Goal: Obtain resource: Obtain resource

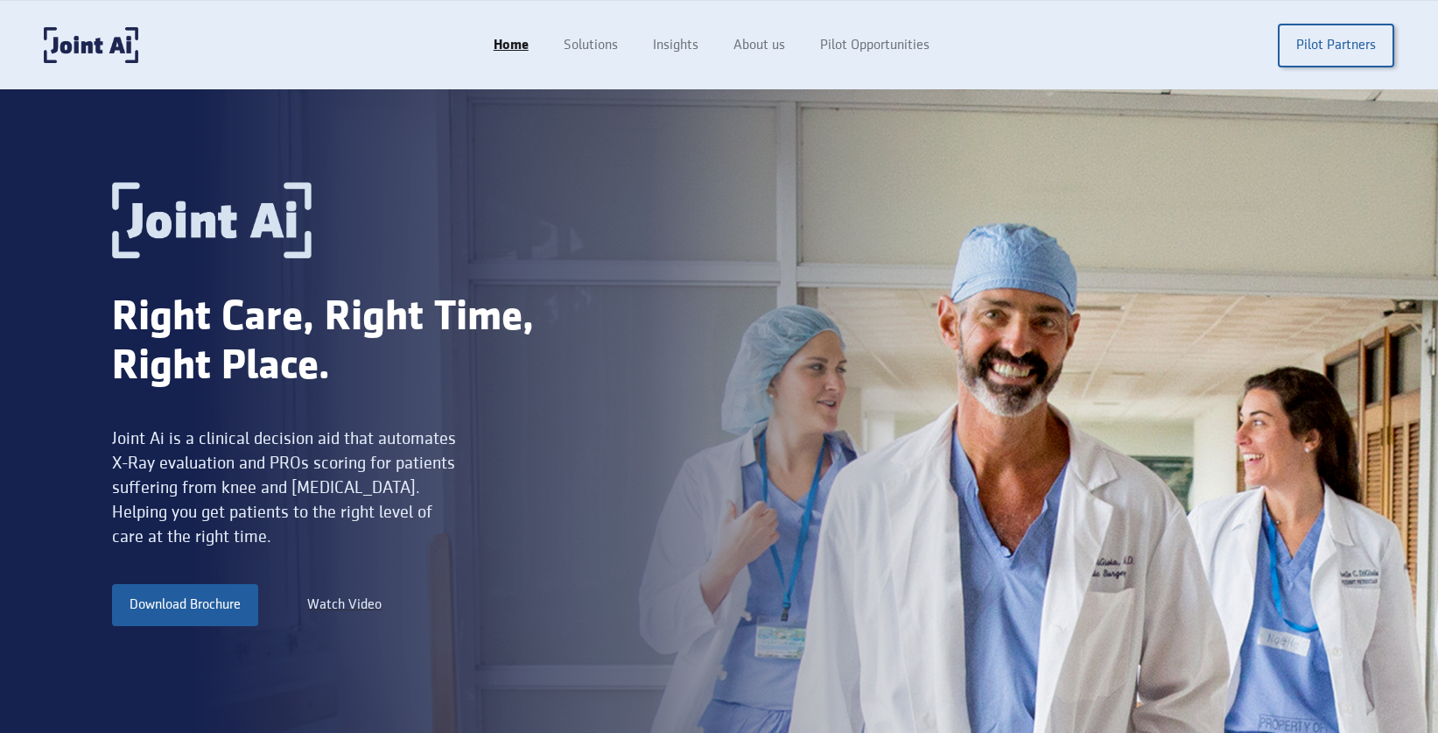
click at [352, 606] on div "Watch Video" at bounding box center [344, 604] width 74 height 21
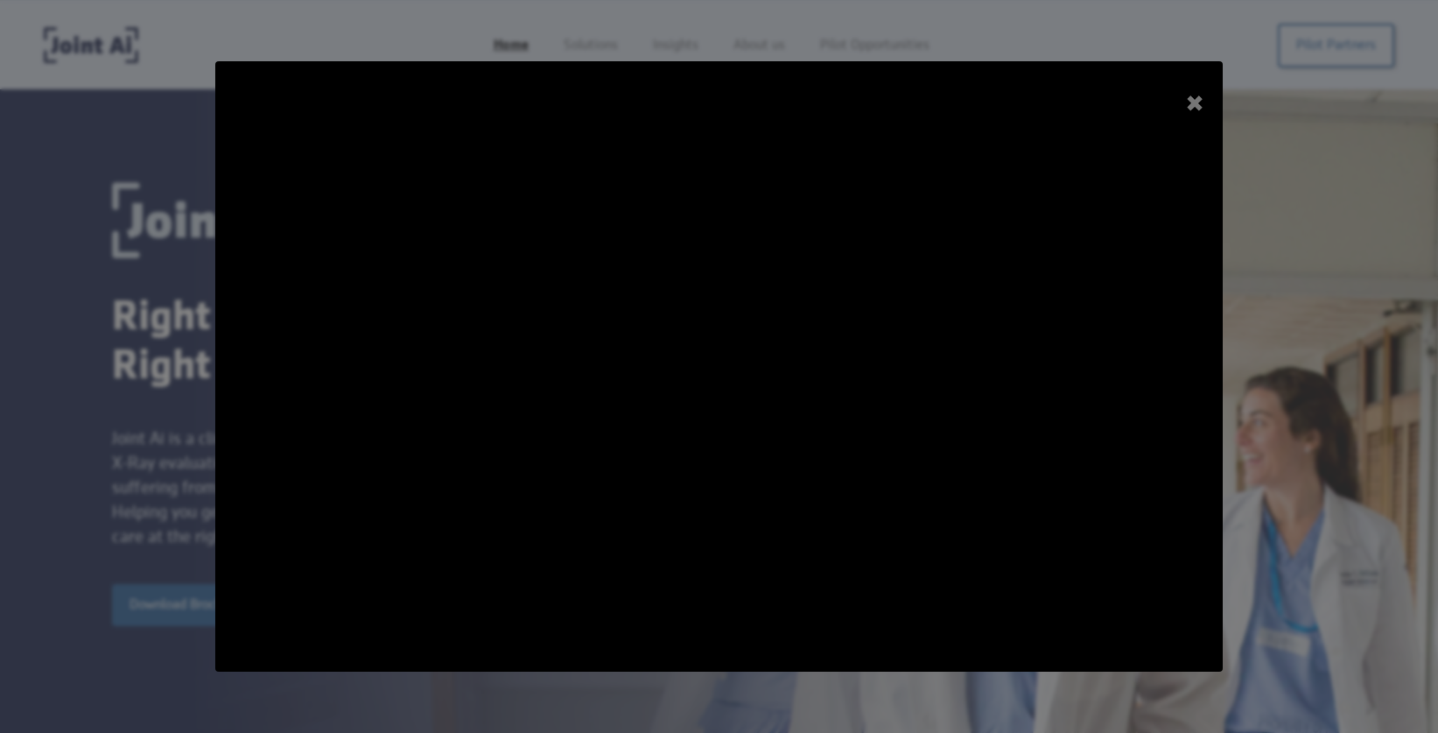
click at [1200, 99] on div "+" at bounding box center [1194, 104] width 50 height 50
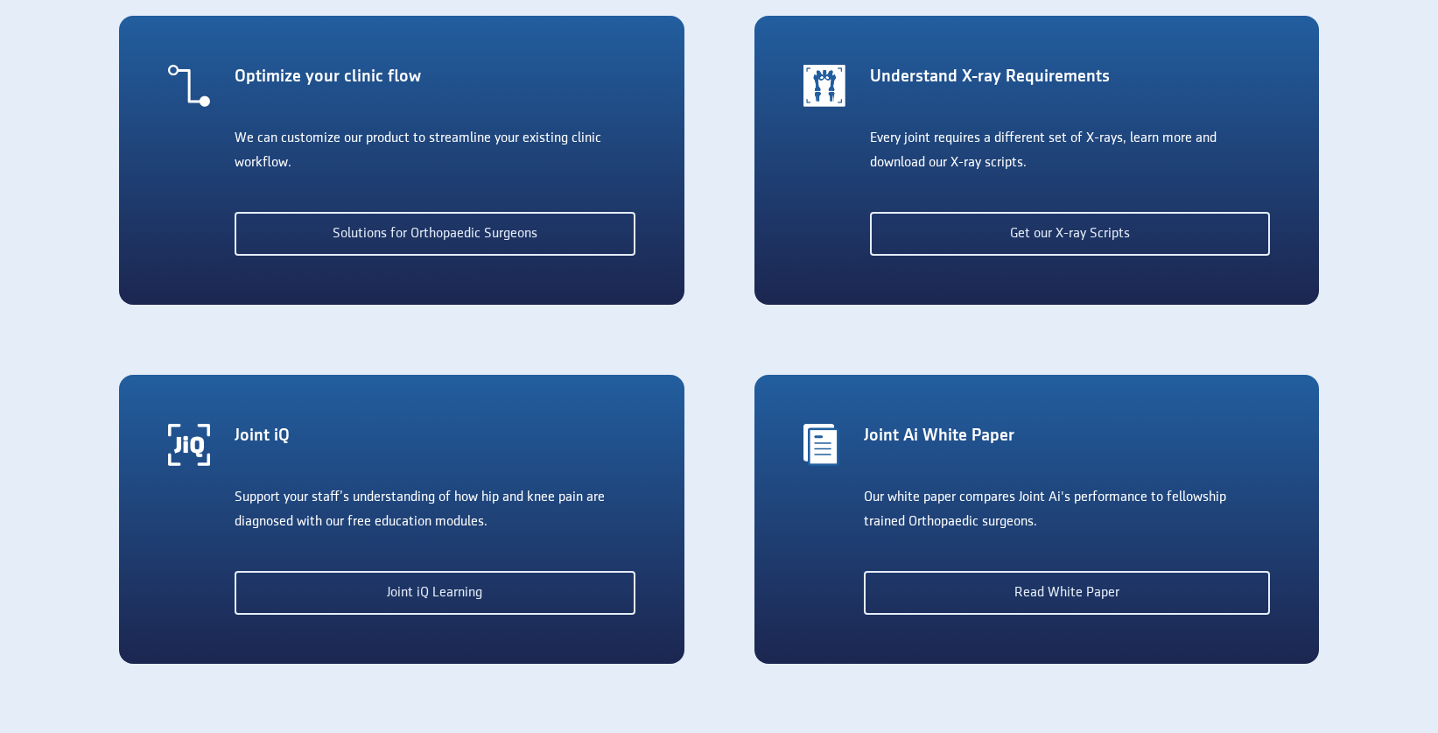
scroll to position [3267, 0]
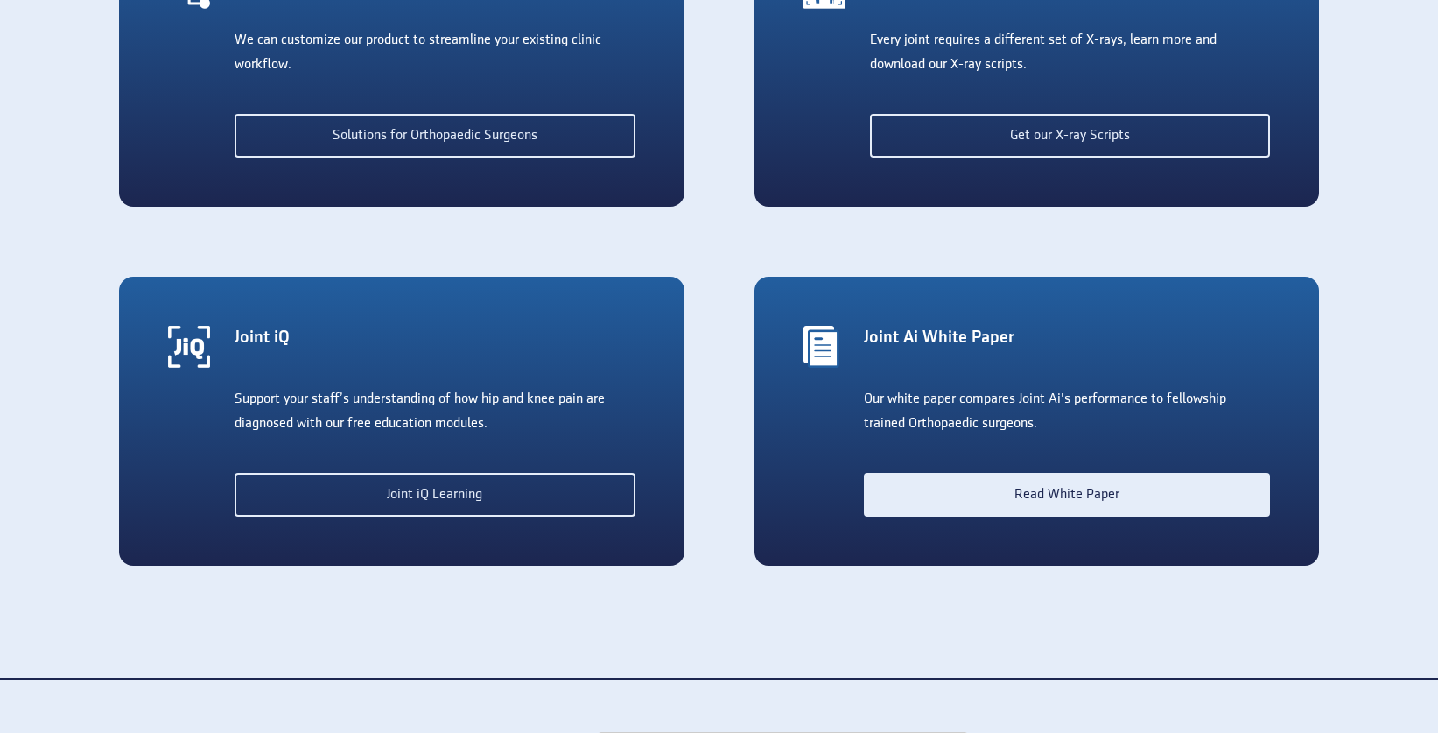
click at [928, 488] on link "Read White Paper" at bounding box center [1067, 495] width 406 height 44
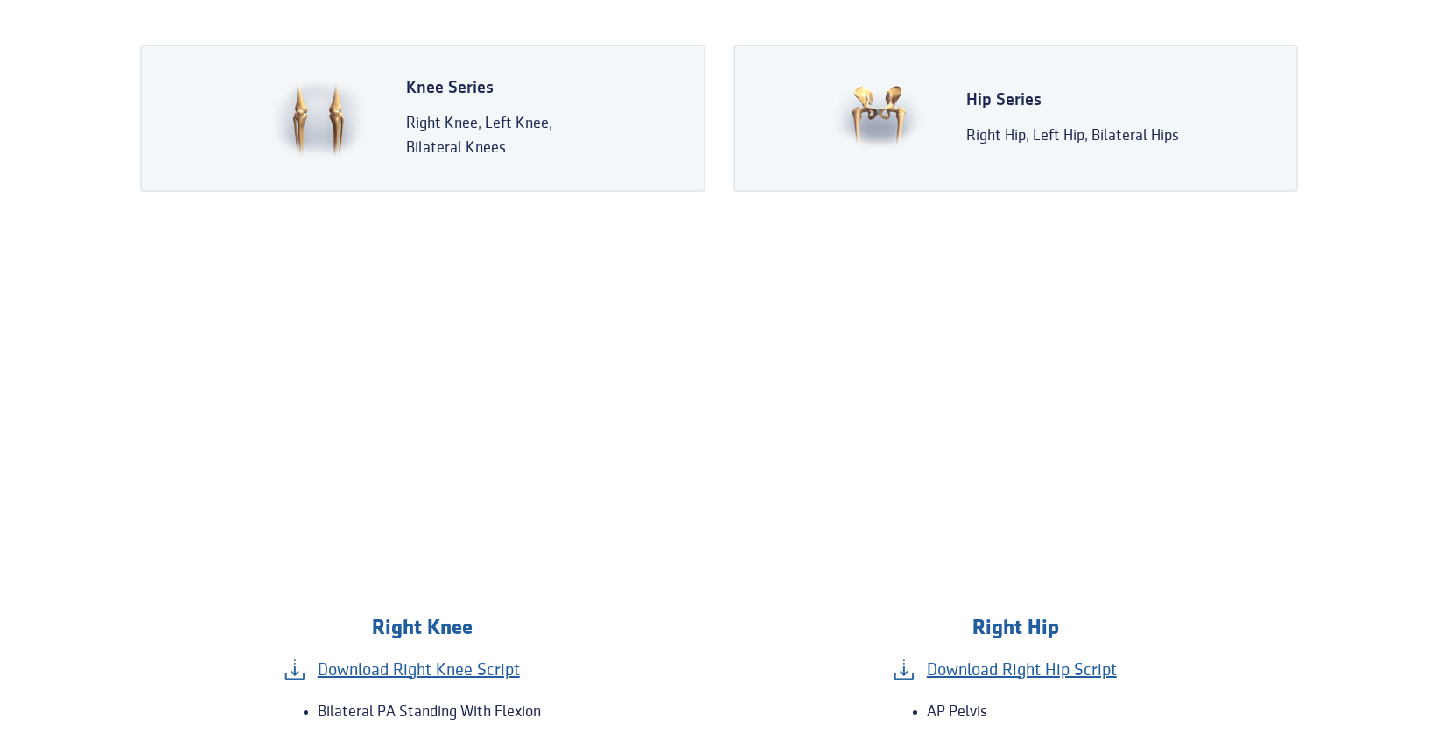
scroll to position [577, 0]
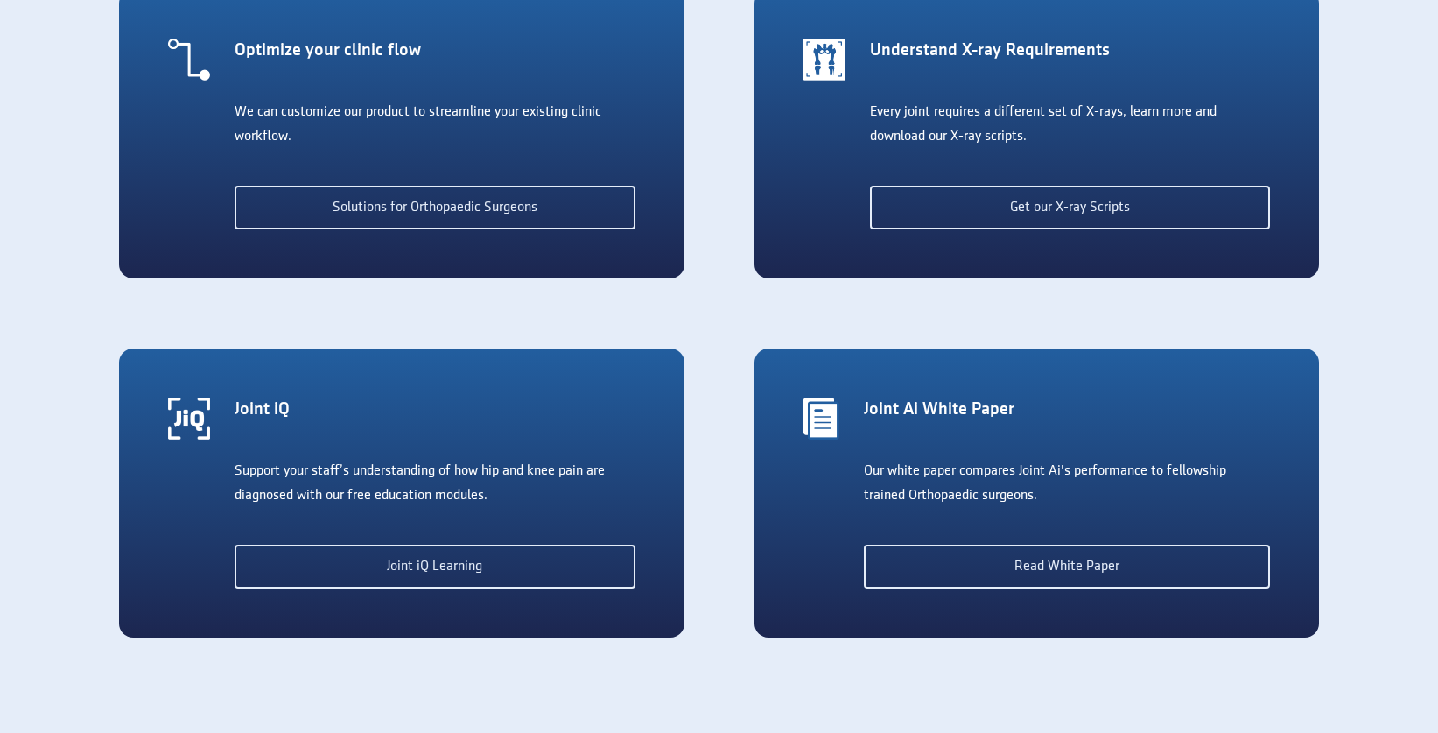
scroll to position [3194, 0]
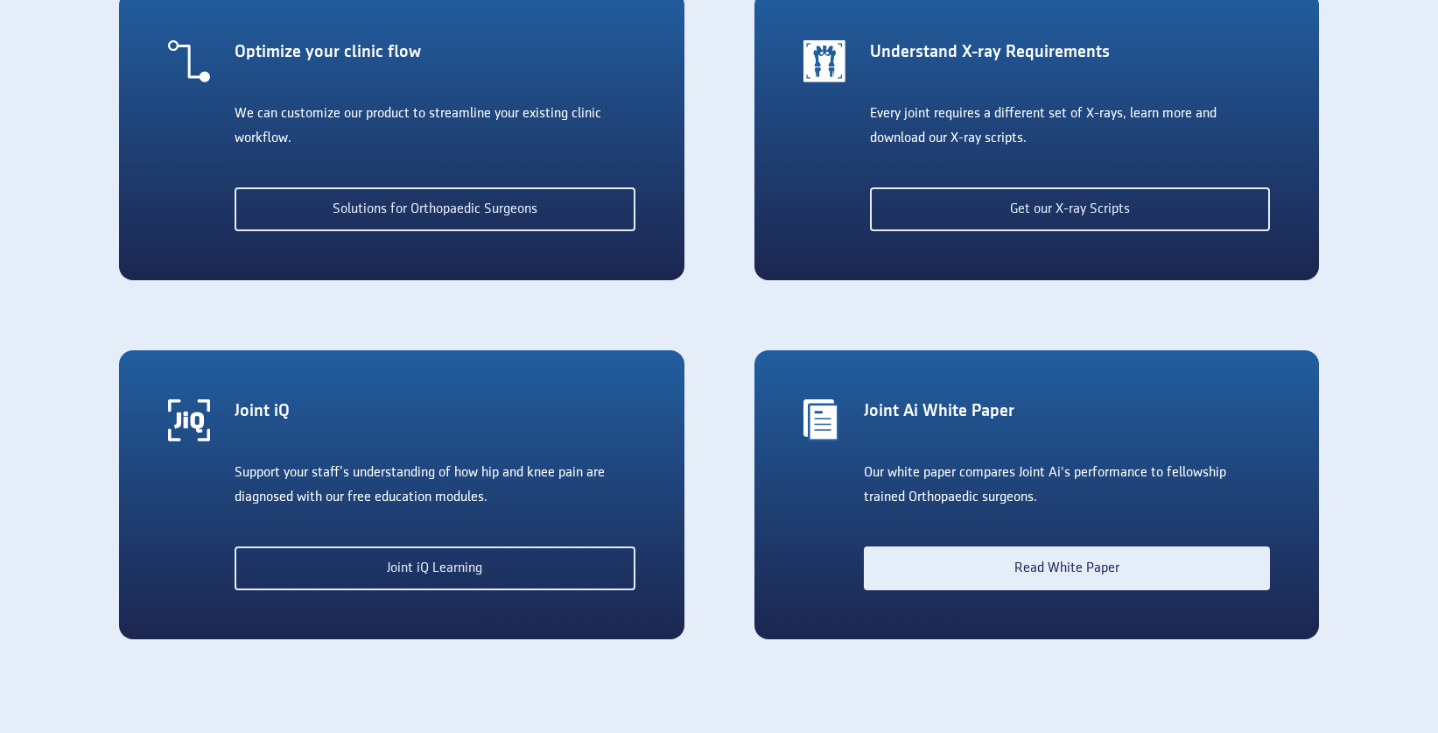
click at [898, 558] on link "Read White Paper" at bounding box center [1067, 568] width 406 height 44
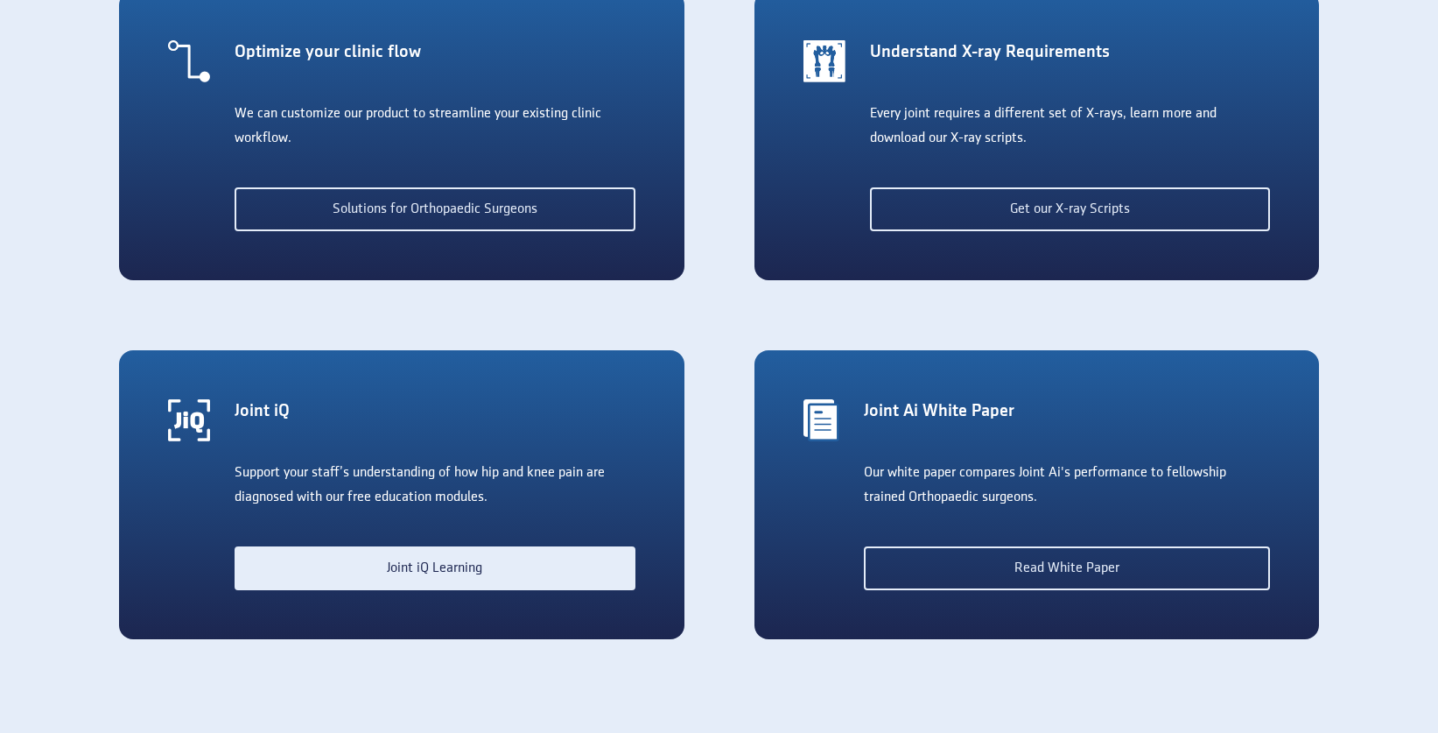
click at [459, 568] on link "Joint iQ Learning" at bounding box center [435, 568] width 401 height 44
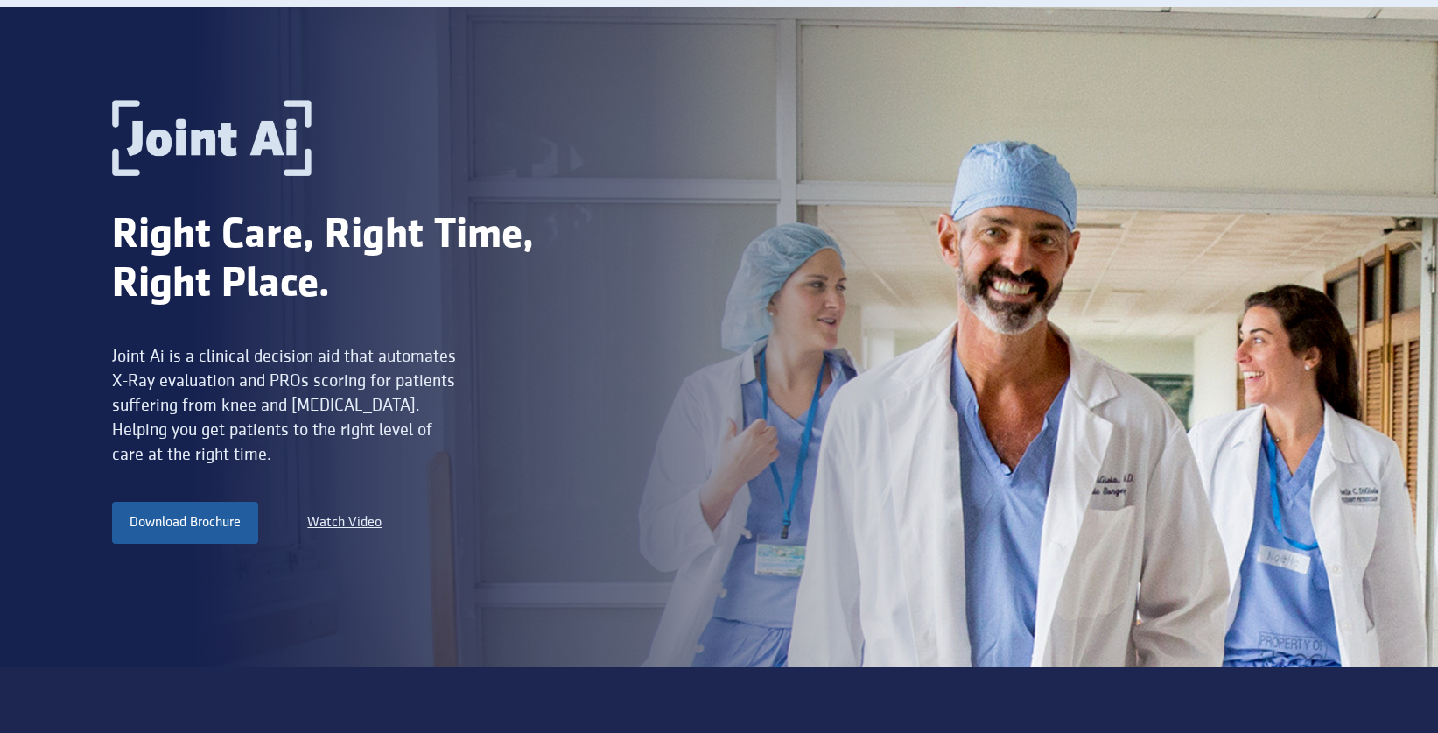
scroll to position [0, 0]
